Goal: Information Seeking & Learning: Find specific fact

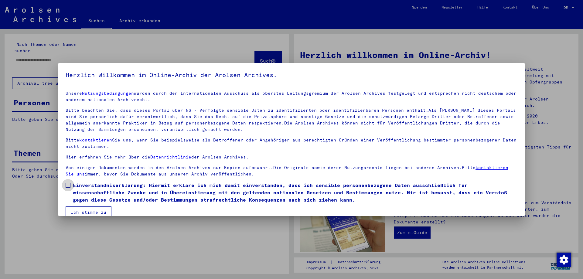
click at [67, 184] on span at bounding box center [68, 185] width 5 height 5
click at [74, 206] on mat-checkbox "Einverständniserklärung: Hiermit erkläre ich mich damit einverstanden, dass ich…" at bounding box center [292, 194] width 452 height 25
click at [74, 211] on button "Ich stimme zu" at bounding box center [89, 212] width 46 height 12
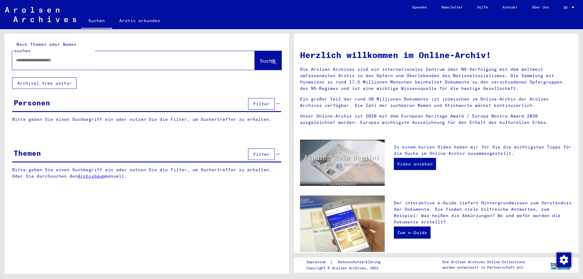
click at [85, 57] on input "text" at bounding box center [126, 60] width 221 height 6
type input "**********"
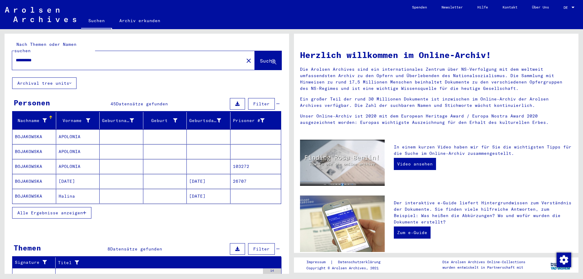
click at [52, 133] on mat-cell "BOJAKOWSKA" at bounding box center [34, 136] width 44 height 15
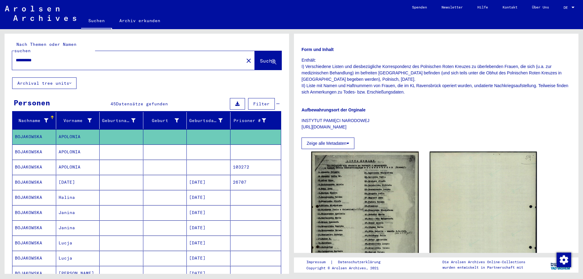
scroll to position [182, 0]
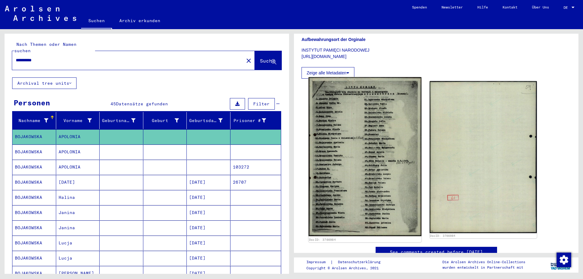
click at [382, 158] on img at bounding box center [364, 156] width 113 height 159
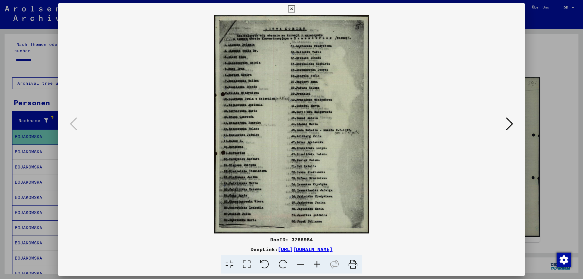
drag, startPoint x: 556, startPoint y: 140, endPoint x: 487, endPoint y: 158, distance: 70.8
click at [548, 141] on div at bounding box center [291, 139] width 583 height 279
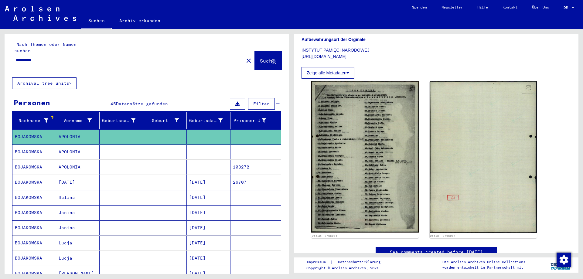
click at [70, 175] on mat-cell "[DATE]" at bounding box center [78, 182] width 44 height 15
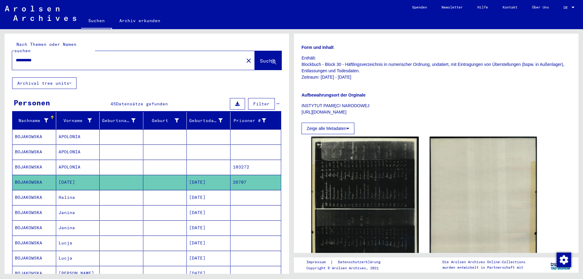
scroll to position [91, 0]
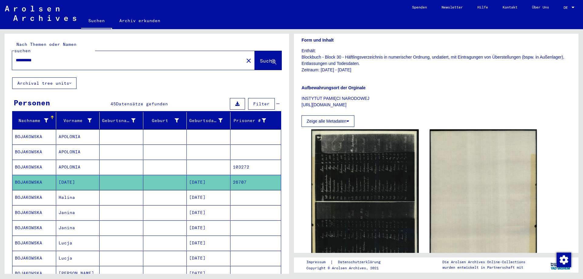
click at [128, 191] on mat-cell at bounding box center [122, 197] width 44 height 15
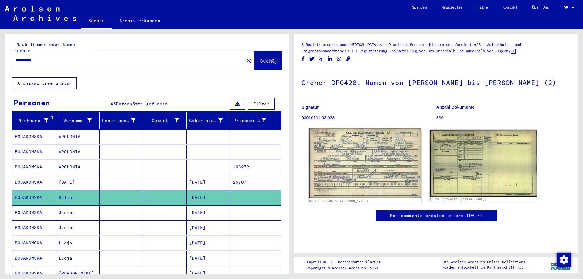
click at [340, 164] on img at bounding box center [364, 163] width 113 height 70
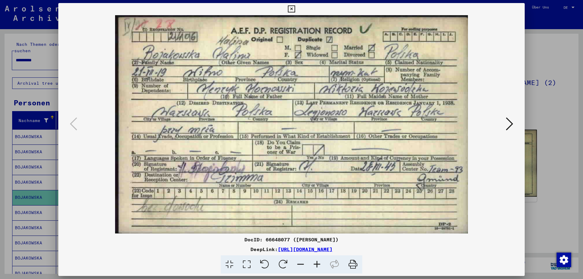
click at [559, 174] on div at bounding box center [291, 139] width 583 height 279
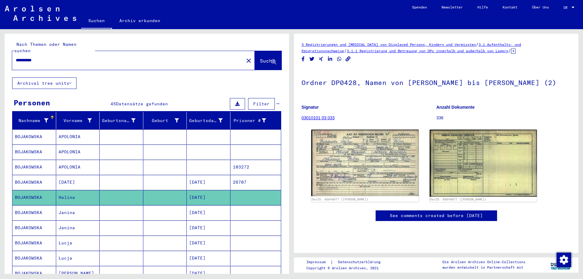
click at [200, 205] on mat-cell "[DATE]" at bounding box center [209, 212] width 44 height 15
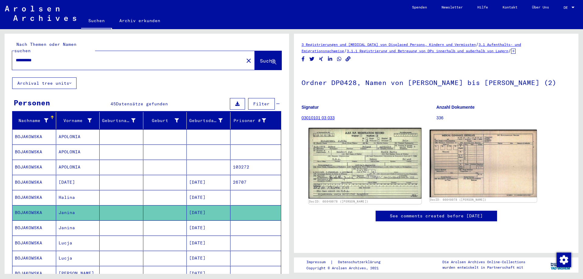
click at [333, 191] on img at bounding box center [364, 163] width 113 height 71
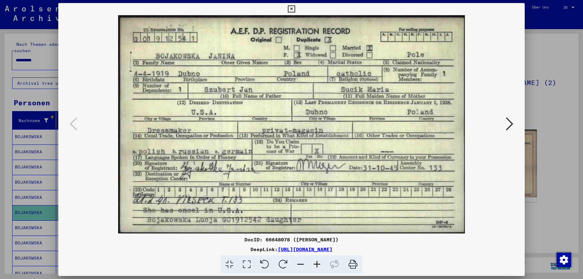
click at [532, 140] on div at bounding box center [291, 139] width 583 height 279
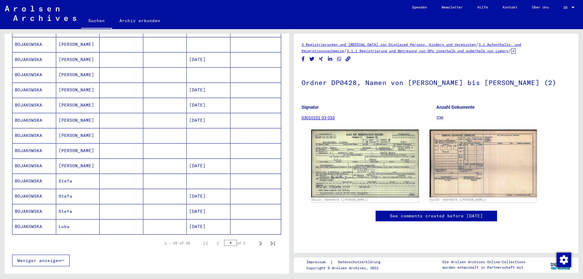
scroll to position [304, 0]
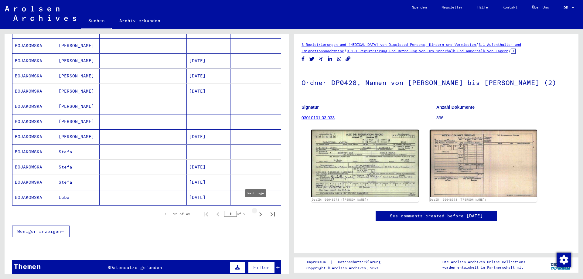
click at [256, 210] on icon "Next page" at bounding box center [260, 214] width 9 height 9
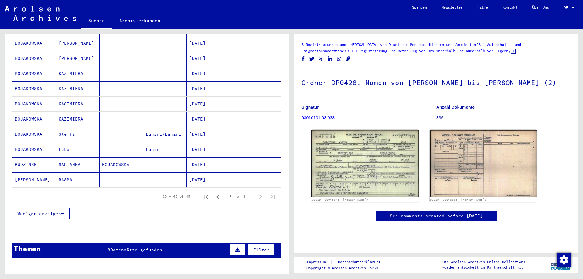
scroll to position [243, 0]
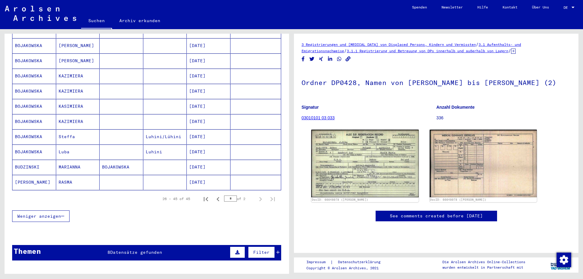
click at [71, 175] on mat-cell "RASMA" at bounding box center [78, 182] width 44 height 15
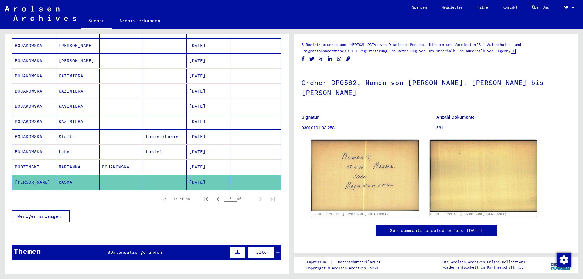
click at [115, 160] on mat-cell "BOJAKOWSKA" at bounding box center [122, 167] width 44 height 15
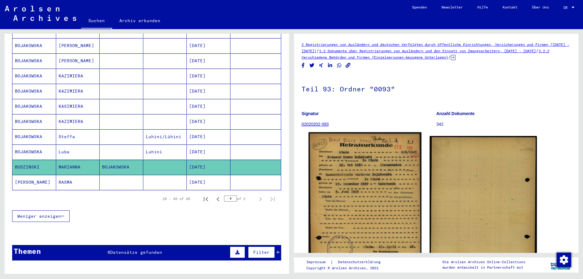
click at [339, 198] on img at bounding box center [364, 209] width 113 height 155
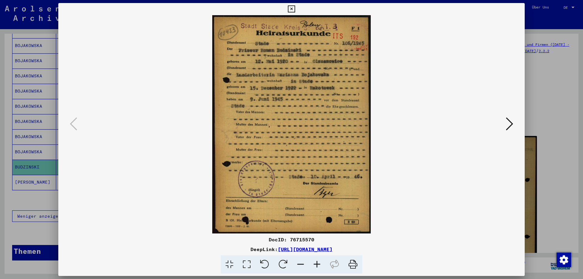
click at [531, 111] on div at bounding box center [291, 139] width 583 height 279
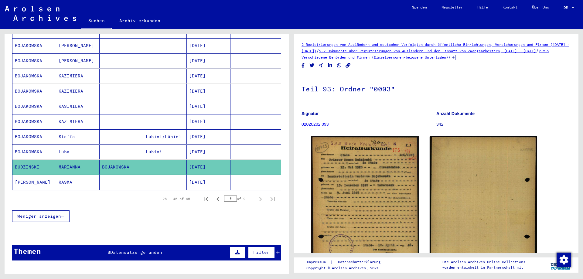
click at [77, 147] on mat-cell "Luba" at bounding box center [78, 152] width 44 height 15
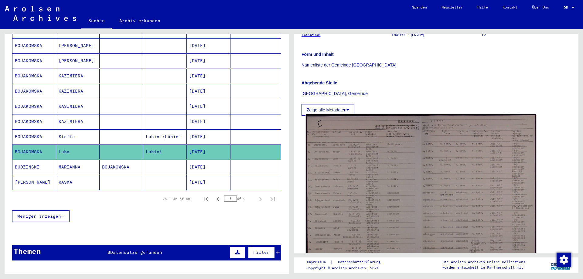
scroll to position [91, 0]
click at [376, 189] on img at bounding box center [421, 195] width 230 height 165
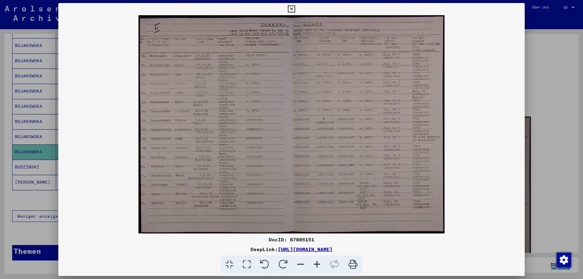
click at [535, 152] on div at bounding box center [291, 139] width 583 height 279
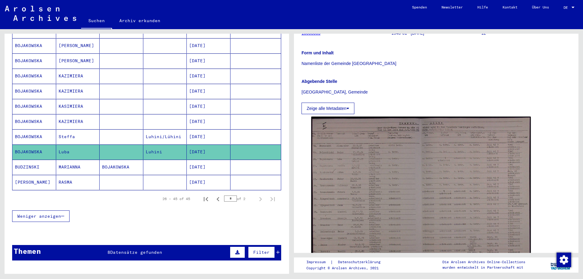
click at [71, 134] on mat-cell "Steffa" at bounding box center [78, 136] width 44 height 15
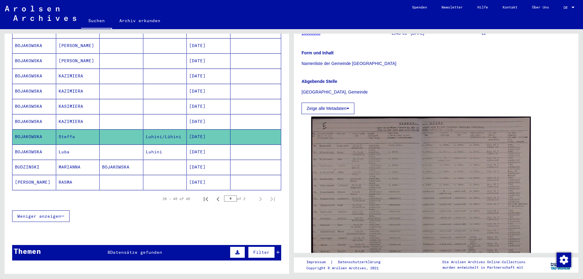
click at [71, 130] on mat-cell "Steffa" at bounding box center [78, 136] width 44 height 15
click at [70, 114] on mat-cell "KAZIMIERA" at bounding box center [78, 121] width 44 height 15
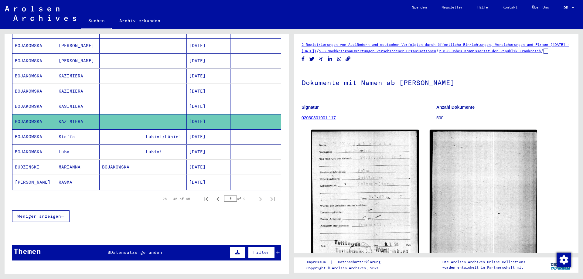
click at [63, 99] on mat-cell "KASIMIERA" at bounding box center [78, 106] width 44 height 15
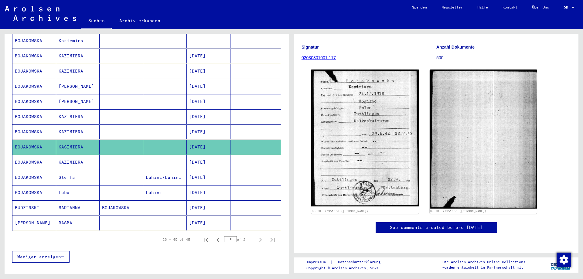
scroll to position [213, 0]
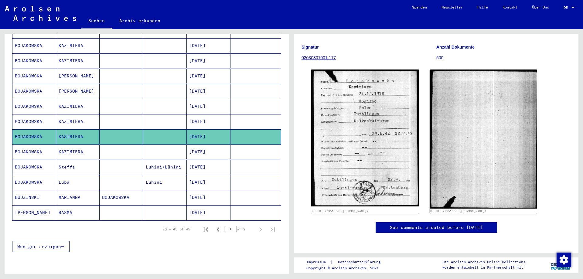
click at [76, 114] on mat-cell "KAZIMIERA" at bounding box center [78, 121] width 44 height 15
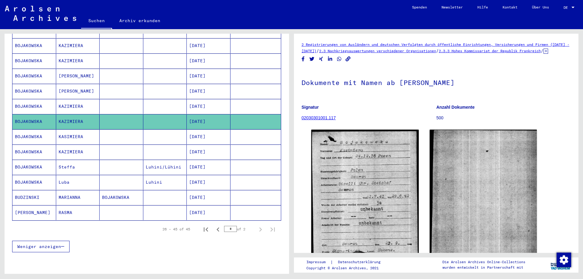
click at [75, 106] on mat-cell "KAZIMIERA" at bounding box center [78, 106] width 44 height 15
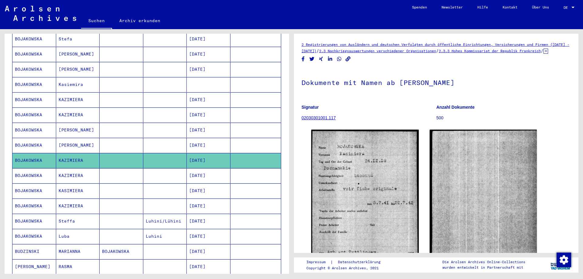
scroll to position [152, 0]
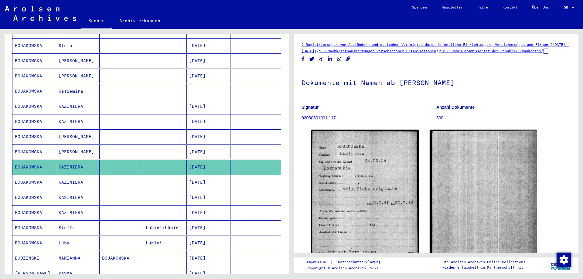
click at [64, 145] on mat-cell "[PERSON_NAME]" at bounding box center [78, 152] width 44 height 15
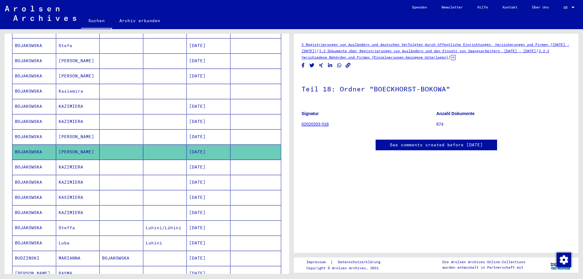
click at [70, 131] on mat-cell "[PERSON_NAME]" at bounding box center [78, 136] width 44 height 15
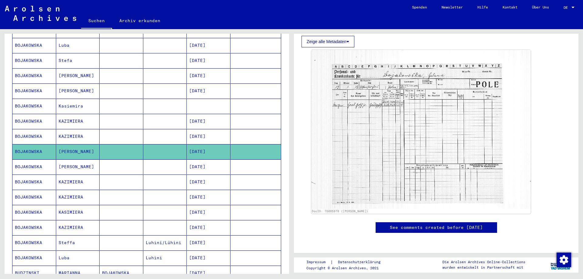
scroll to position [121, 0]
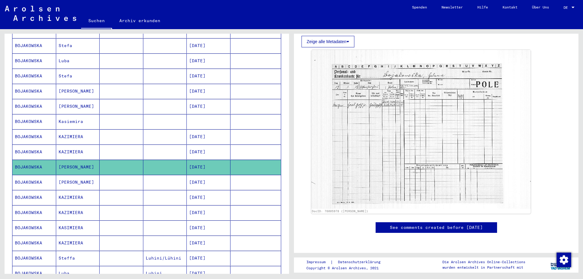
drag, startPoint x: 100, startPoint y: 138, endPoint x: 95, endPoint y: 138, distance: 4.6
click at [97, 145] on mat-row "[PERSON_NAME] [DATE]" at bounding box center [146, 152] width 268 height 15
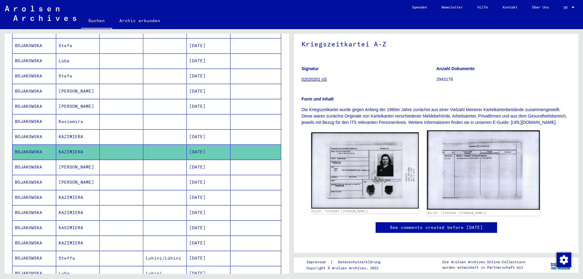
scroll to position [61, 0]
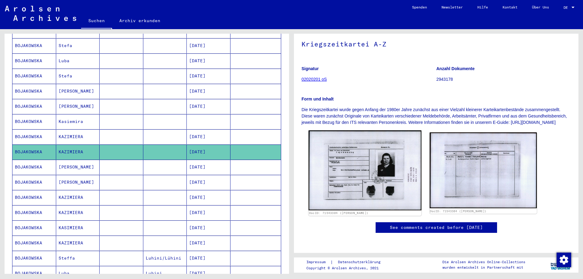
click at [390, 175] on img at bounding box center [364, 171] width 113 height 80
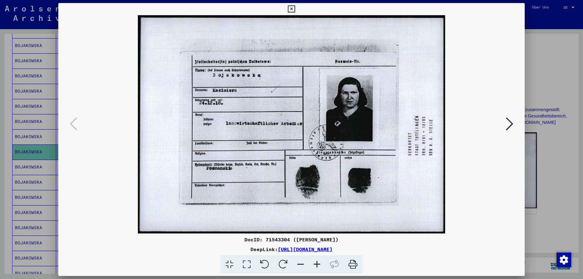
click at [534, 186] on div at bounding box center [291, 139] width 583 height 279
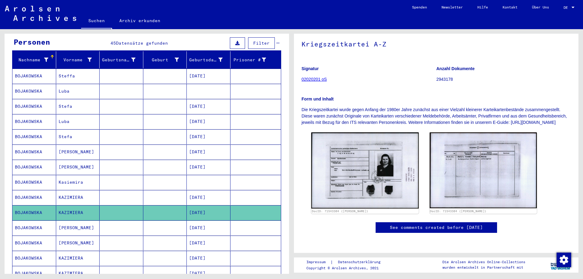
click at [110, 129] on mat-cell at bounding box center [122, 136] width 44 height 15
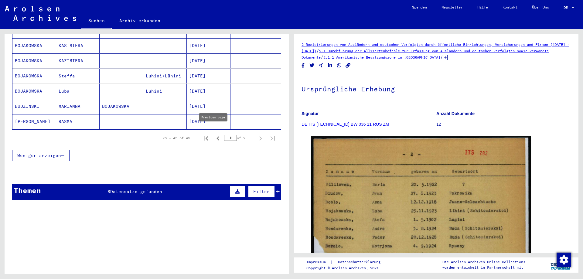
click at [214, 135] on icon "Previous page" at bounding box center [218, 138] width 9 height 9
type input "*"
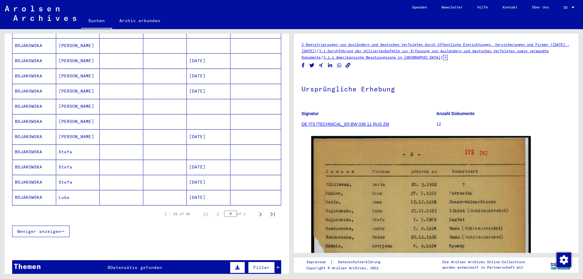
click at [94, 175] on mat-cell "Stefa" at bounding box center [78, 182] width 44 height 15
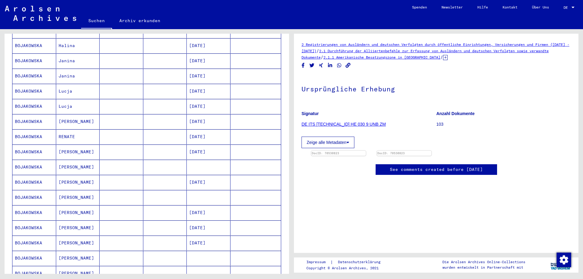
click at [73, 87] on mat-cell "Lucja" at bounding box center [78, 91] width 44 height 15
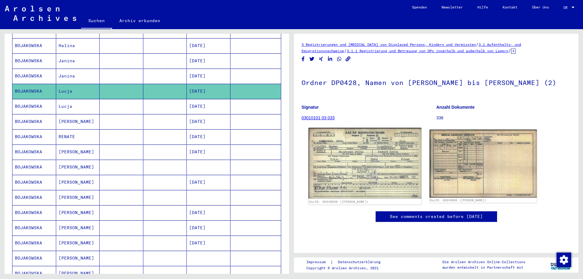
click at [394, 198] on img at bounding box center [364, 163] width 113 height 71
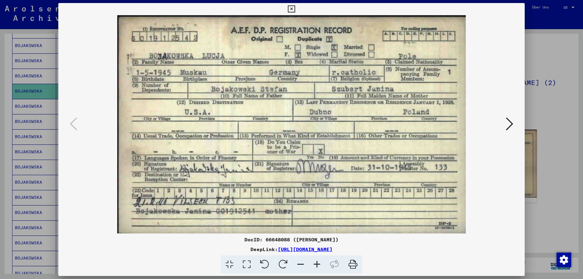
click at [538, 118] on div at bounding box center [291, 139] width 583 height 279
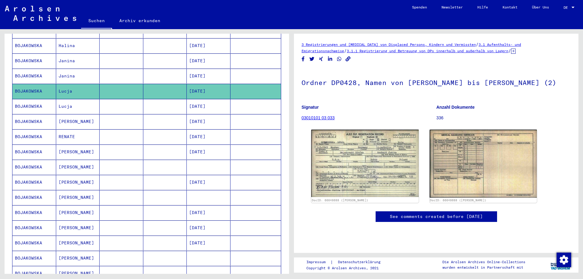
click at [156, 122] on mat-cell at bounding box center [165, 121] width 44 height 15
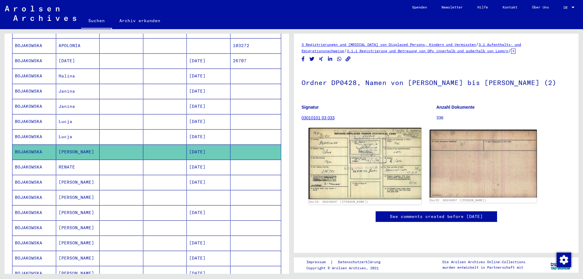
click at [327, 157] on img at bounding box center [364, 163] width 113 height 71
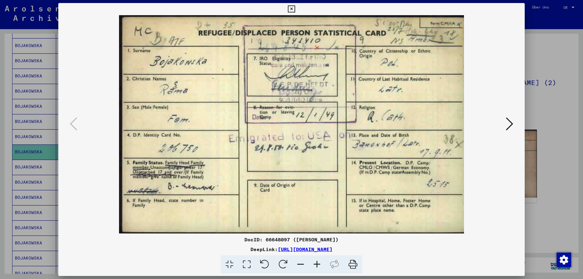
click at [512, 129] on icon at bounding box center [509, 124] width 7 height 15
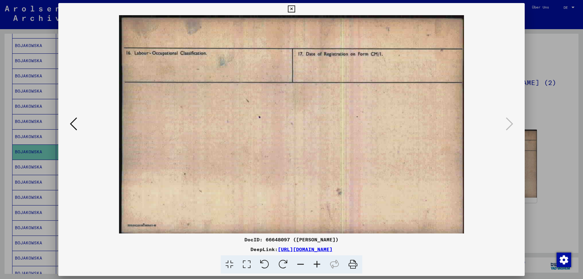
click at [83, 130] on img at bounding box center [291, 124] width 425 height 218
click at [78, 119] on button at bounding box center [73, 124] width 11 height 17
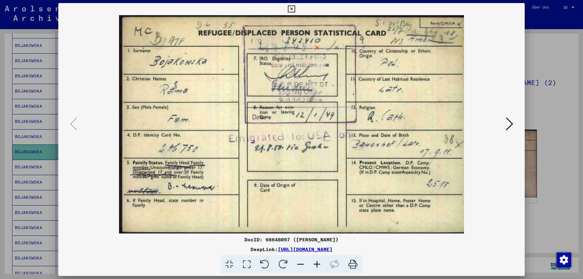
click at [516, 190] on div at bounding box center [291, 124] width 466 height 218
click at [523, 169] on div at bounding box center [291, 124] width 466 height 218
click at [542, 166] on div at bounding box center [291, 139] width 583 height 279
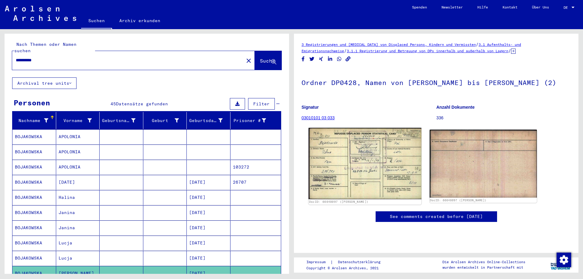
click at [322, 158] on img at bounding box center [364, 163] width 113 height 71
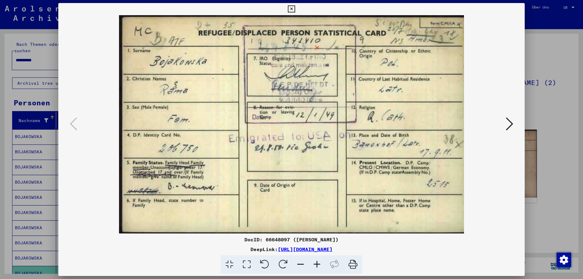
drag, startPoint x: 498, startPoint y: 187, endPoint x: 477, endPoint y: 182, distance: 21.9
click at [498, 187] on img at bounding box center [291, 124] width 425 height 218
click at [548, 197] on div at bounding box center [291, 139] width 583 height 279
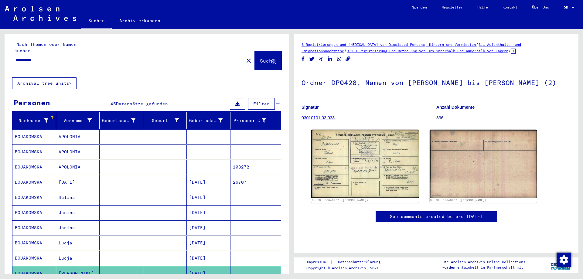
click at [121, 53] on div "**********" at bounding box center [126, 60] width 228 height 14
click at [245, 57] on mat-icon "close" at bounding box center [248, 60] width 7 height 7
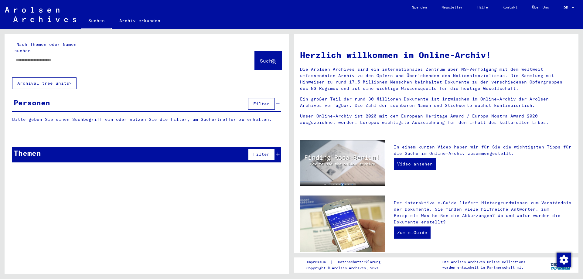
click at [227, 57] on div at bounding box center [124, 60] width 224 height 14
click at [180, 57] on input "text" at bounding box center [126, 60] width 221 height 6
type input "******"
click at [260, 58] on span "Suche" at bounding box center [267, 61] width 15 height 6
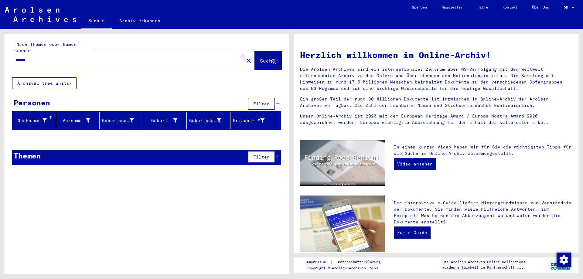
click at [244, 55] on button "close" at bounding box center [249, 60] width 12 height 12
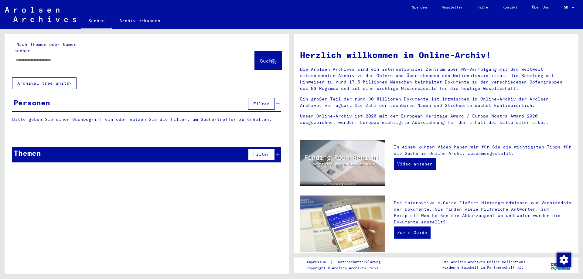
click at [211, 58] on div at bounding box center [124, 60] width 224 height 14
click at [134, 57] on input "text" at bounding box center [126, 60] width 221 height 6
type input "****"
click at [270, 51] on button "Suche" at bounding box center [268, 60] width 27 height 19
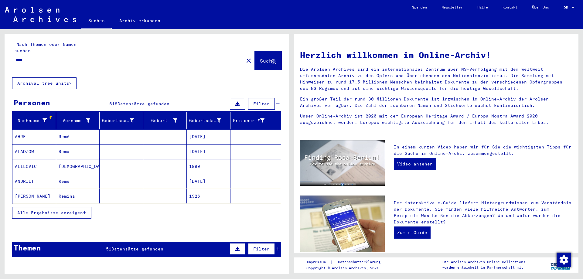
click at [71, 207] on button "Alle Ergebnisse anzeigen" at bounding box center [51, 213] width 79 height 12
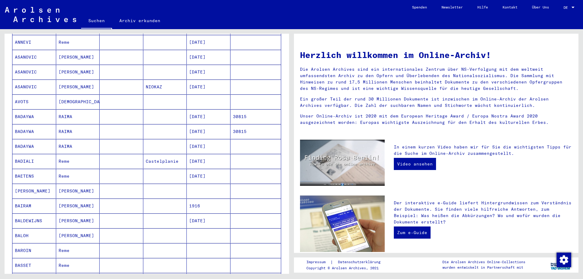
scroll to position [243, 0]
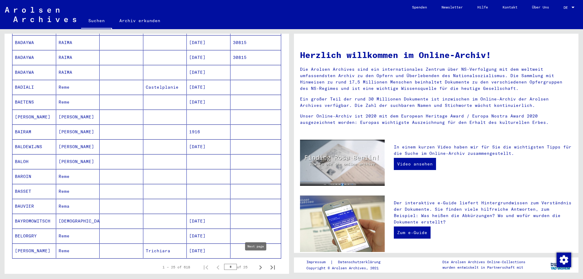
click at [259, 265] on icon "Next page" at bounding box center [260, 267] width 3 height 4
type input "*"
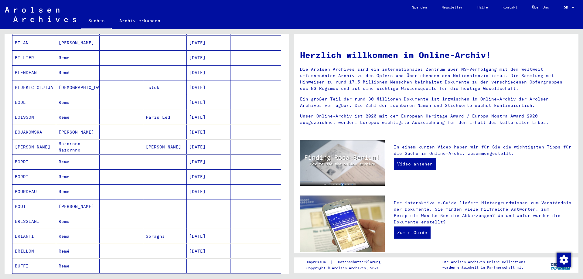
scroll to position [182, 0]
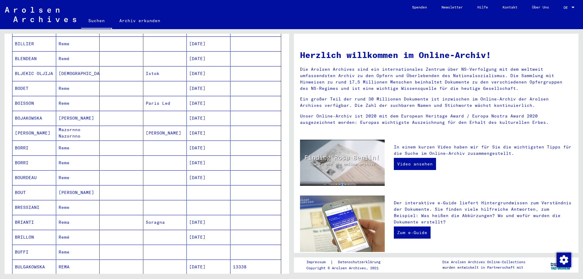
click at [88, 112] on mat-cell "[PERSON_NAME]" at bounding box center [78, 118] width 44 height 15
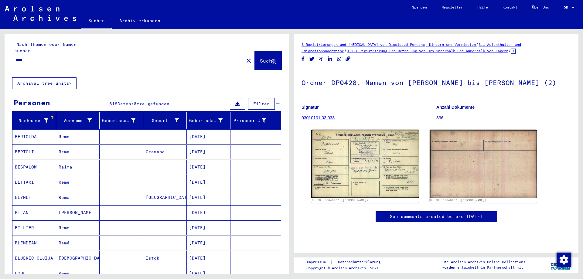
click at [104, 59] on div "****" at bounding box center [126, 60] width 228 height 14
click at [99, 53] on div "****" at bounding box center [126, 60] width 228 height 14
click at [242, 57] on div "**** close Suche" at bounding box center [146, 60] width 269 height 19
click at [243, 57] on button "close" at bounding box center [249, 60] width 12 height 12
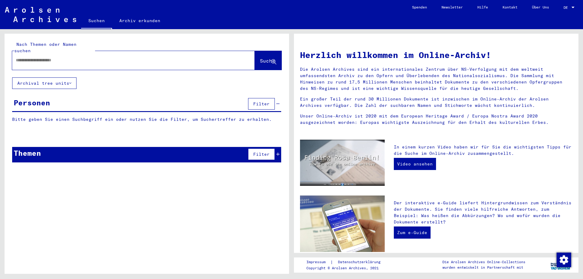
click at [230, 56] on div at bounding box center [133, 60] width 243 height 19
click at [77, 61] on div at bounding box center [133, 60] width 243 height 19
click at [73, 57] on input "text" at bounding box center [126, 60] width 221 height 6
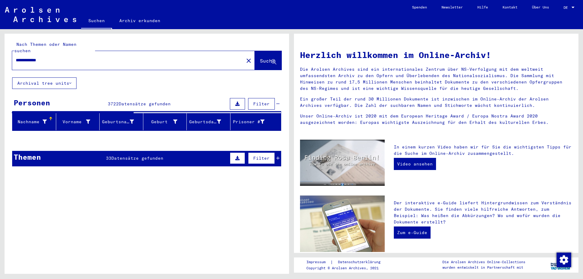
type input "**********"
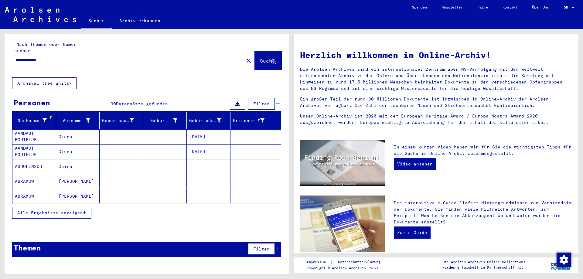
click at [49, 210] on span "Alle Ergebnisse anzeigen" at bounding box center [50, 212] width 66 height 5
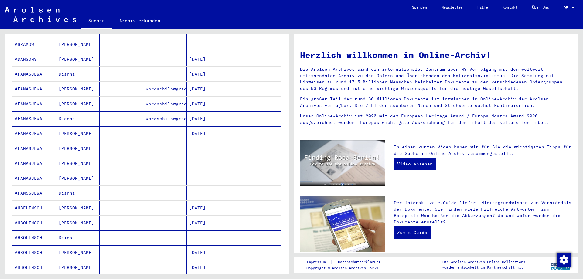
scroll to position [273, 0]
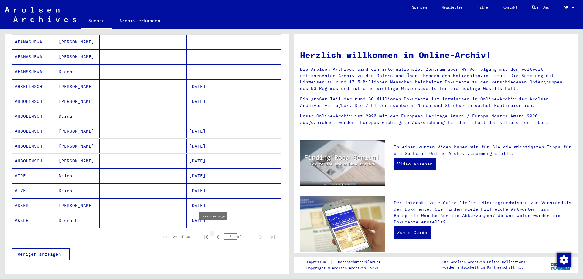
click at [216, 235] on icon "Previous page" at bounding box center [217, 237] width 3 height 4
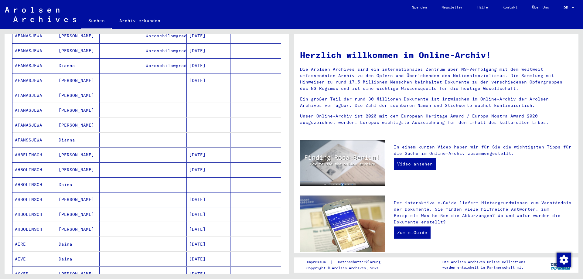
scroll to position [298, 0]
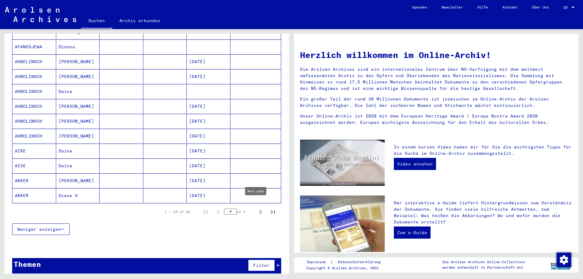
click at [254, 207] on button "Next page" at bounding box center [260, 212] width 12 height 12
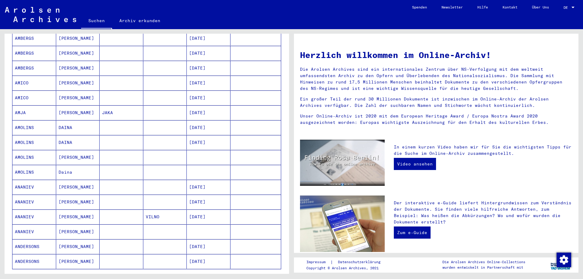
scroll to position [243, 0]
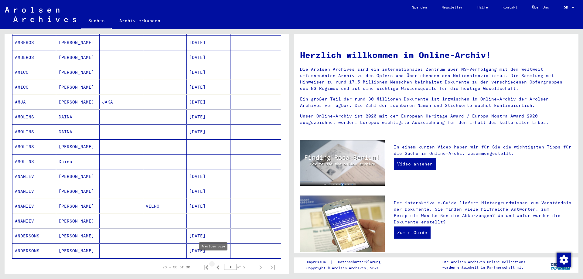
click at [213, 261] on button "Previous page" at bounding box center [218, 267] width 12 height 12
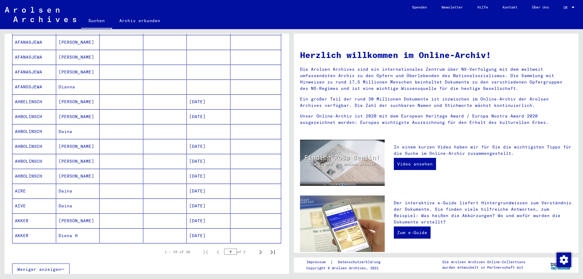
scroll to position [298, 0]
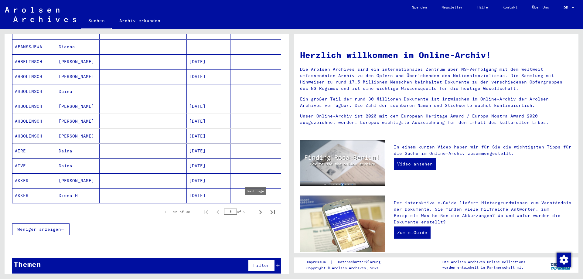
click at [254, 206] on button "Next page" at bounding box center [260, 212] width 12 height 12
type input "*"
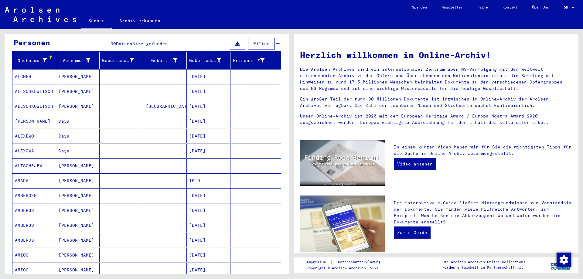
scroll to position [0, 0]
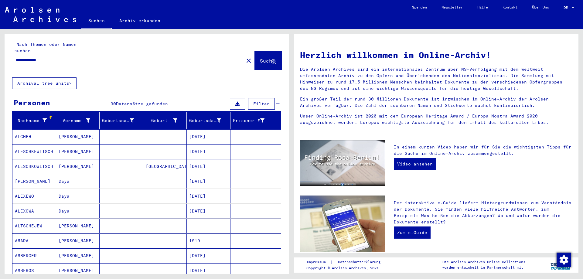
click at [108, 57] on input "**********" at bounding box center [126, 60] width 221 height 6
click at [73, 59] on div "**********" at bounding box center [124, 60] width 224 height 14
drag, startPoint x: 251, startPoint y: 56, endPoint x: 247, endPoint y: 55, distance: 4.5
click at [260, 58] on span "Suche" at bounding box center [267, 61] width 15 height 6
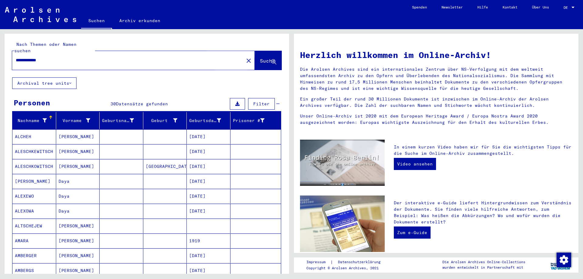
click at [260, 58] on span "Suche" at bounding box center [267, 61] width 15 height 6
drag, startPoint x: 172, startPoint y: 44, endPoint x: 161, endPoint y: 44, distance: 11.5
click at [170, 43] on div "**********" at bounding box center [146, 55] width 269 height 29
click at [48, 57] on input "**********" at bounding box center [126, 60] width 221 height 6
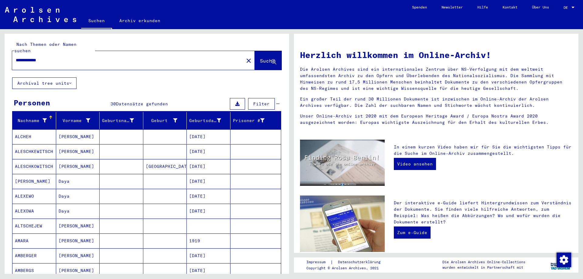
click at [60, 57] on input "**********" at bounding box center [126, 60] width 221 height 6
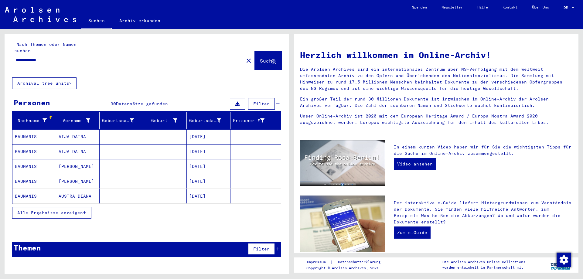
click at [60, 209] on button "Alle Ergebnisse anzeigen" at bounding box center [51, 213] width 79 height 12
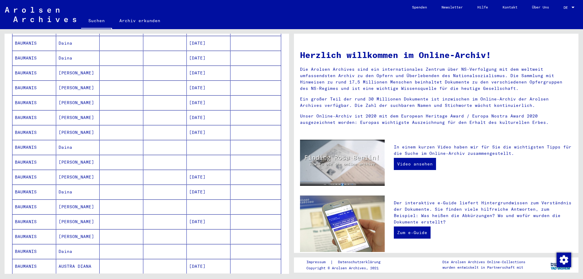
scroll to position [243, 0]
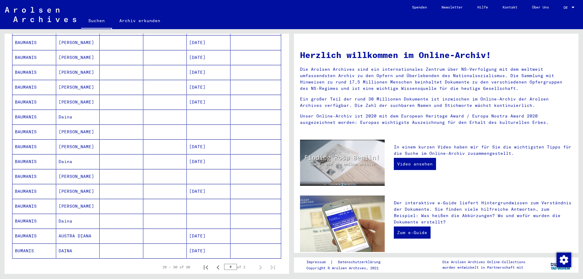
click at [166, 243] on mat-cell at bounding box center [165, 250] width 44 height 15
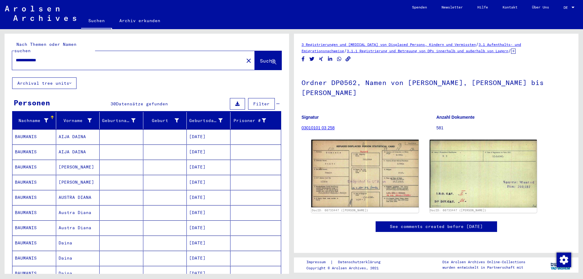
click at [27, 57] on input "**********" at bounding box center [128, 60] width 224 height 6
type input "**********"
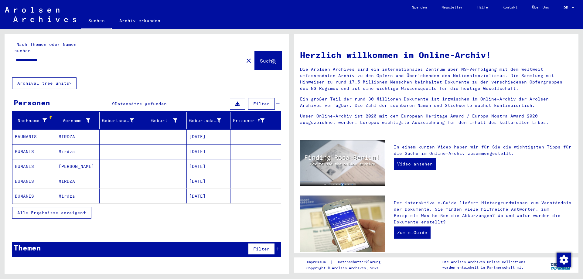
click at [77, 159] on mat-cell "[PERSON_NAME]" at bounding box center [78, 166] width 44 height 15
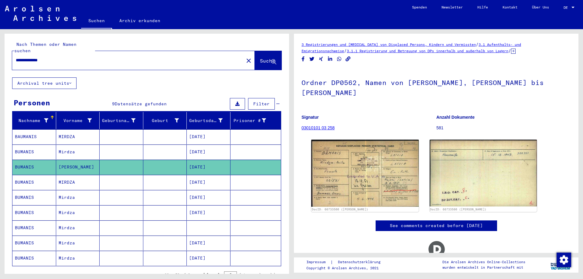
click at [72, 148] on mat-cell "Mirdza" at bounding box center [78, 152] width 44 height 15
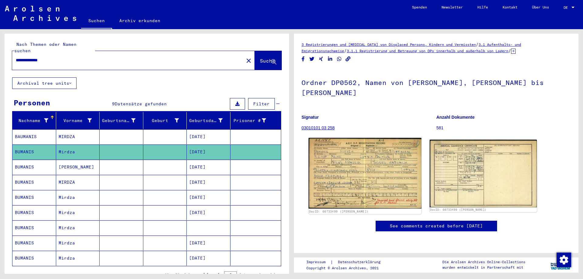
click at [355, 167] on img at bounding box center [364, 173] width 113 height 71
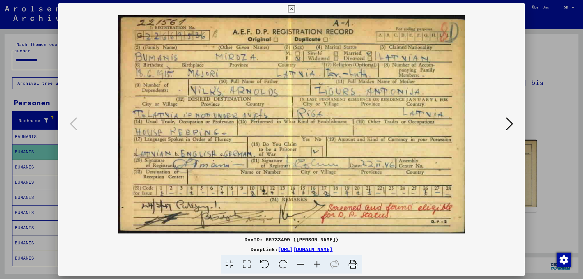
click at [516, 119] on div at bounding box center [291, 124] width 466 height 218
click at [513, 128] on button at bounding box center [509, 124] width 11 height 17
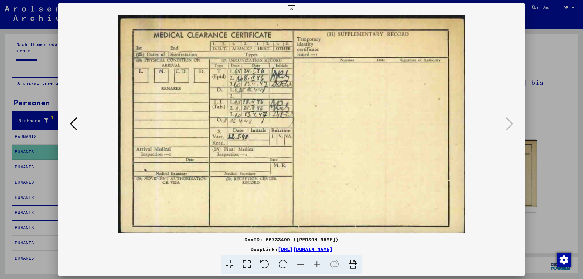
click at [544, 116] on div at bounding box center [291, 139] width 583 height 279
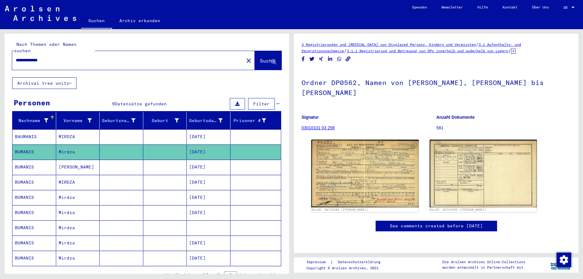
click at [65, 162] on mat-cell "[PERSON_NAME]" at bounding box center [78, 167] width 44 height 15
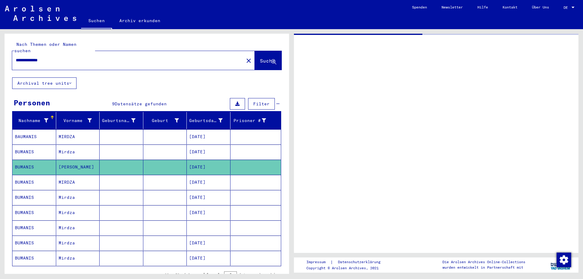
click at [65, 162] on mat-cell "[PERSON_NAME]" at bounding box center [78, 167] width 44 height 15
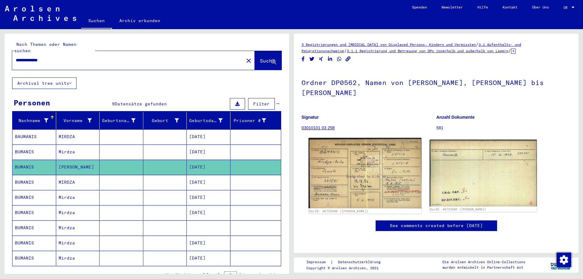
click at [318, 175] on img at bounding box center [364, 173] width 113 height 70
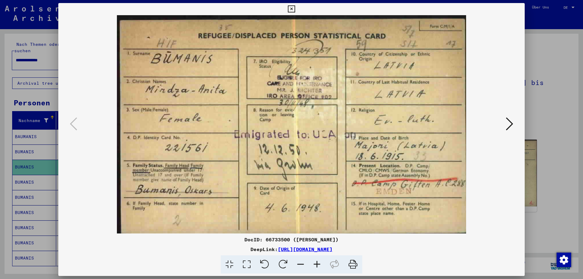
click at [523, 131] on div at bounding box center [291, 124] width 466 height 218
click at [540, 126] on div at bounding box center [291, 139] width 583 height 279
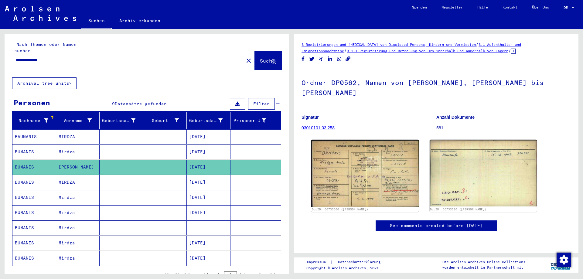
click at [70, 175] on mat-cell "MIRDZA" at bounding box center [78, 182] width 44 height 15
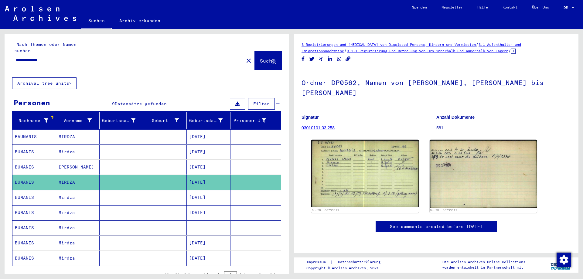
click at [70, 175] on mat-cell "MIRDZA" at bounding box center [78, 182] width 44 height 15
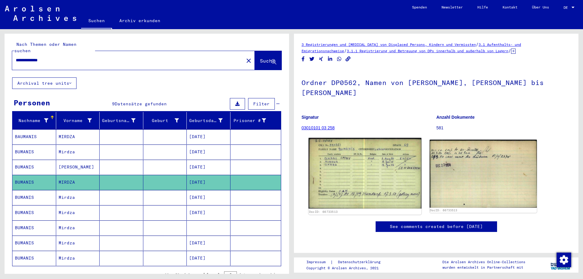
click at [326, 159] on img at bounding box center [364, 173] width 113 height 71
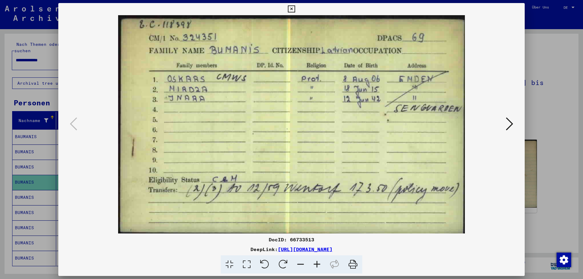
click at [580, 77] on div at bounding box center [291, 139] width 583 height 279
